Goal: Transaction & Acquisition: Purchase product/service

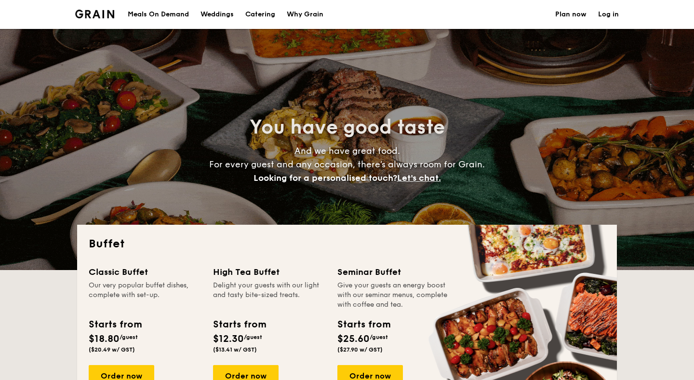
select select
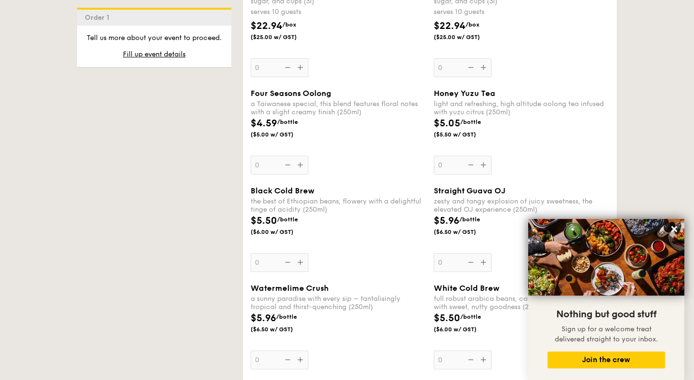
scroll to position [1367, 0]
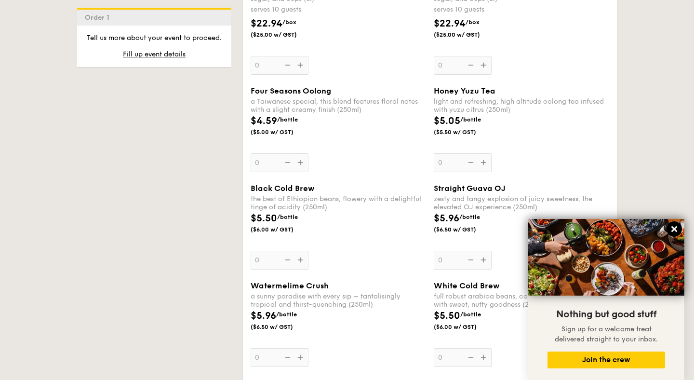
click at [668, 228] on button at bounding box center [673, 228] width 15 height 15
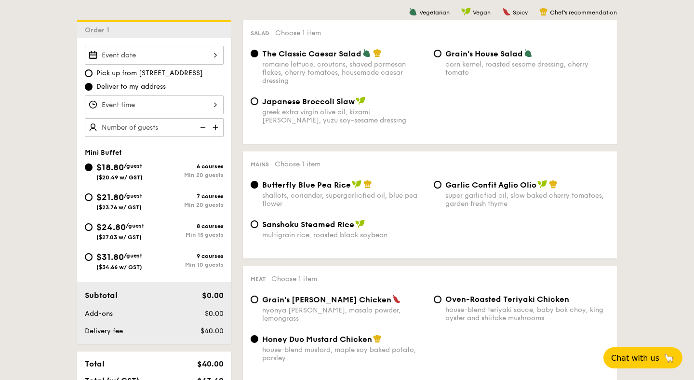
scroll to position [251, 0]
type input "6"
type input "50 guests"
click at [225, 141] on div "Pick up from 5 Burn Road #05-01 Deliver to my address 50 guests Mini Buffet $18…" at bounding box center [154, 191] width 154 height 305
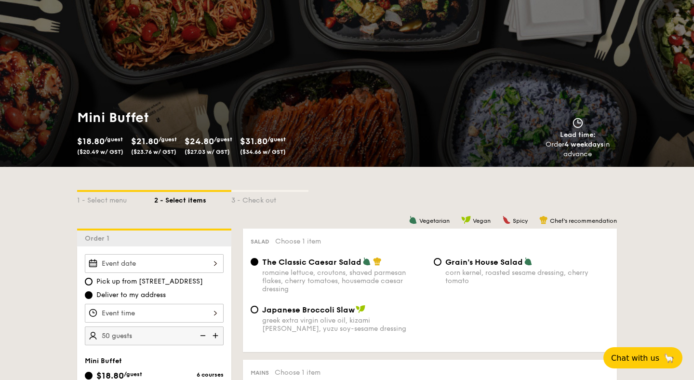
scroll to position [0, 0]
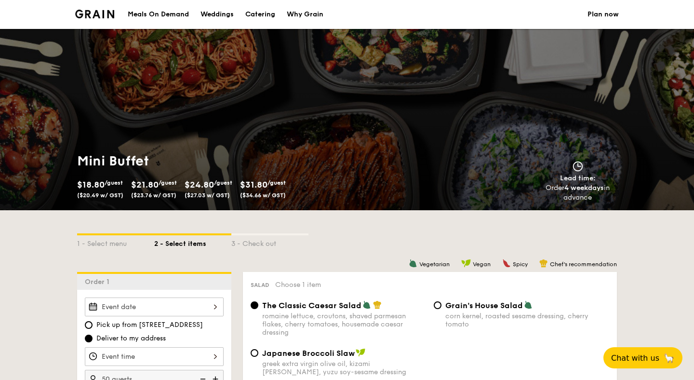
click at [206, 12] on div "Weddings" at bounding box center [216, 14] width 33 height 29
